Goal: Information Seeking & Learning: Learn about a topic

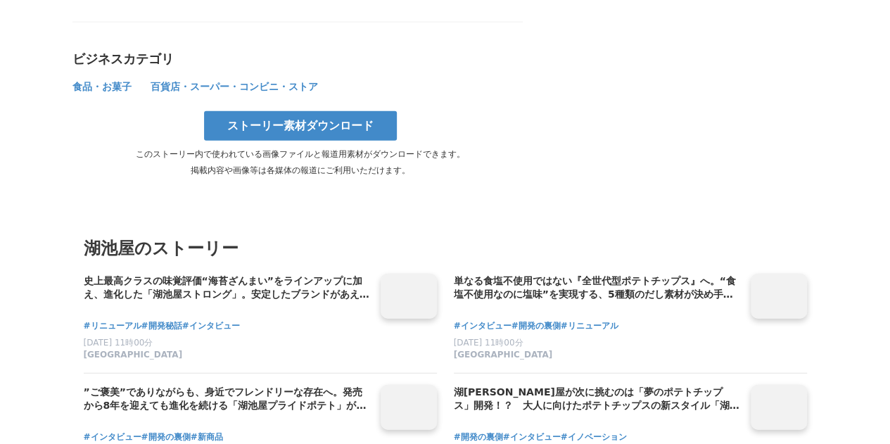
scroll to position [7033, 0]
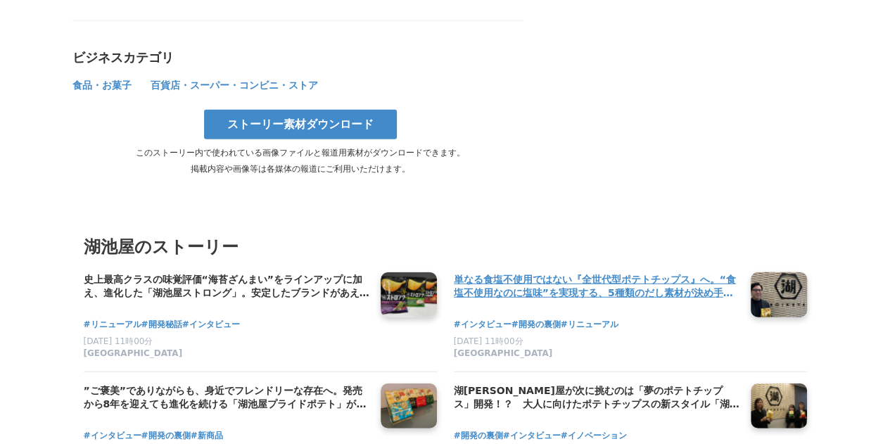
click at [541, 272] on h4 "単なる食塩不使用ではない『全世代型ポテトチップス』へ。“食塩不使用なのに塩味”を実現する、5種類のだし素材が決め手。「湖池屋プライドポテト GOLD STYL…" at bounding box center [597, 286] width 286 height 29
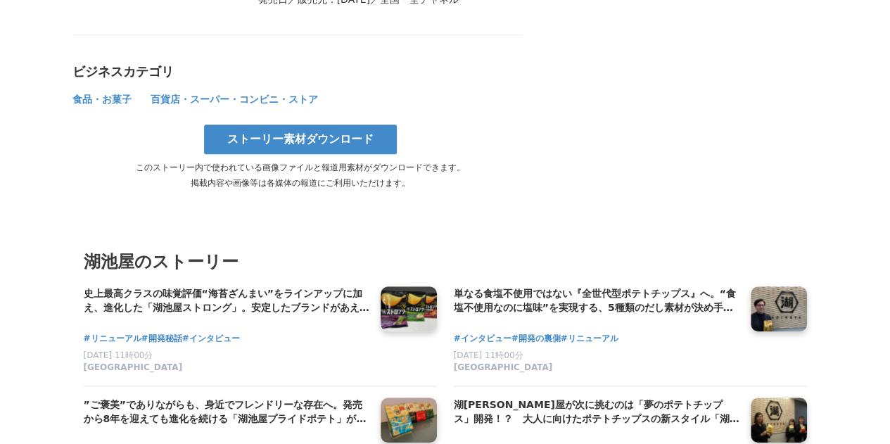
scroll to position [5767, 0]
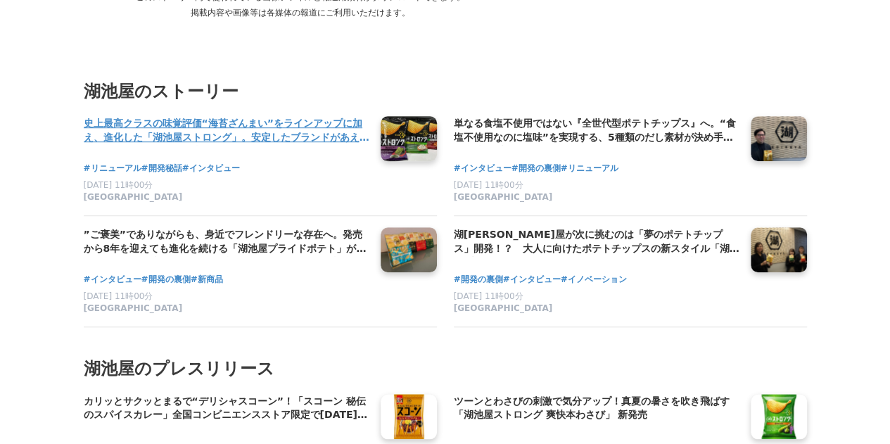
click at [291, 116] on h4 "史上最高クラスの味覚評価“海苔ざんまい”をラインアップに加え、進化した「湖池屋ストロング」。安定したブランドがあえてフルリニューアルした理由とは。" at bounding box center [227, 130] width 286 height 29
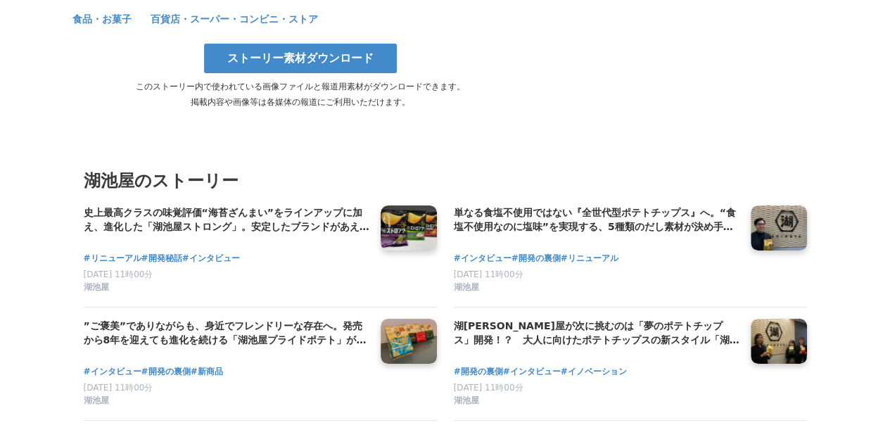
scroll to position [8158, 0]
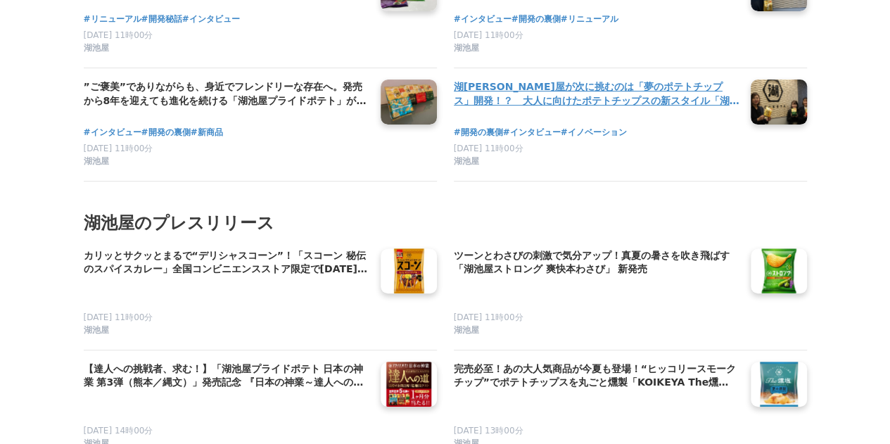
click at [563, 79] on h4 "湖[PERSON_NAME]屋が次に挑むのは「夢のポテトチップス」開発！？　大人に向けたポテトチップスの新スタイル「湖池屋プライドポテト GOLD STYLE…" at bounding box center [597, 93] width 286 height 29
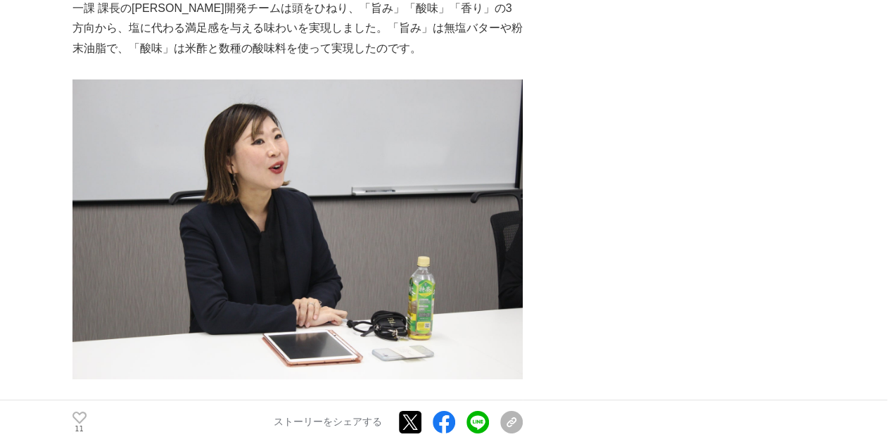
scroll to position [2110, 0]
